Goal: Go to known website: Access a specific website the user already knows

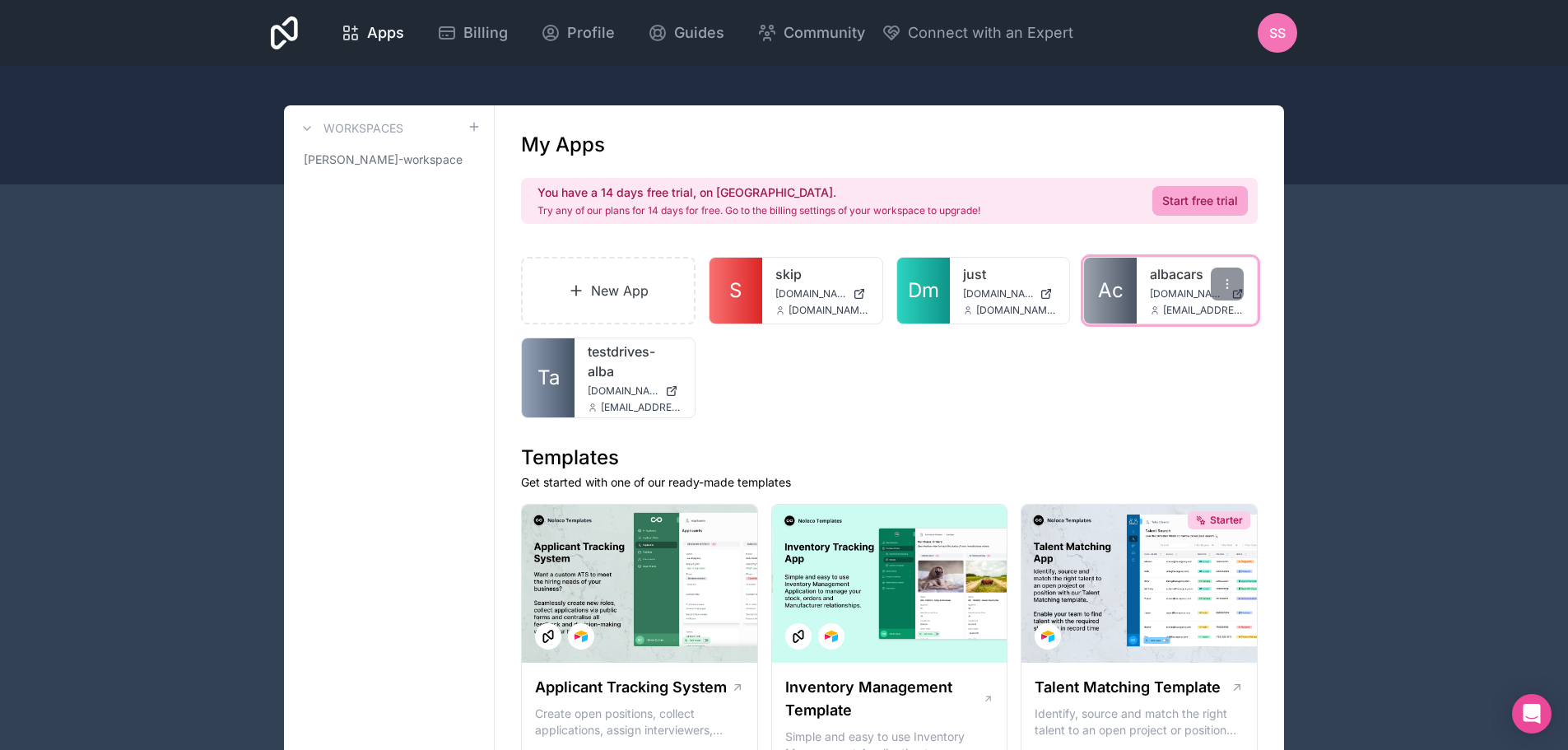
click at [1136, 294] on link "Ac" at bounding box center [1110, 290] width 53 height 66
